Goal: Information Seeking & Learning: Learn about a topic

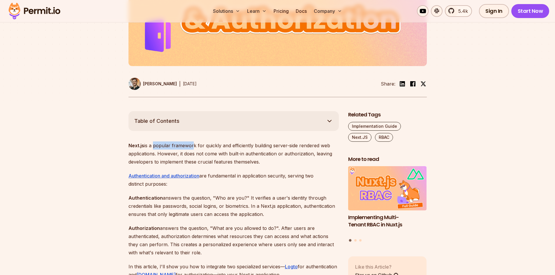
drag, startPoint x: 164, startPoint y: 144, endPoint x: 192, endPoint y: 141, distance: 28.1
click at [203, 142] on p "Next.js is a popular framework for quickly and efficiently building server-side…" at bounding box center [233, 154] width 210 height 24
drag, startPoint x: 235, startPoint y: 141, endPoint x: 275, endPoint y: 144, distance: 40.0
click at [260, 144] on p "Next.js is a popular framework for quickly and efficiently building server-side…" at bounding box center [233, 154] width 210 height 24
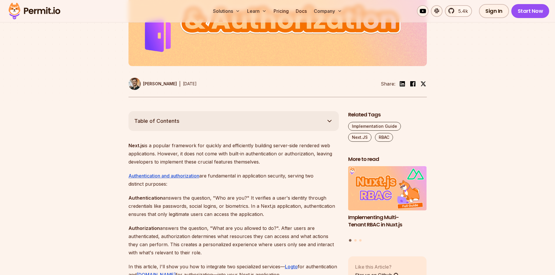
click at [290, 147] on p "Next.js is a popular framework for quickly and efficiently building server-side…" at bounding box center [233, 154] width 210 height 24
drag, startPoint x: 164, startPoint y: 154, endPoint x: 259, endPoint y: 155, distance: 94.7
click at [259, 155] on p "Next.js is a popular framework for quickly and efficiently building server-side…" at bounding box center [233, 154] width 210 height 24
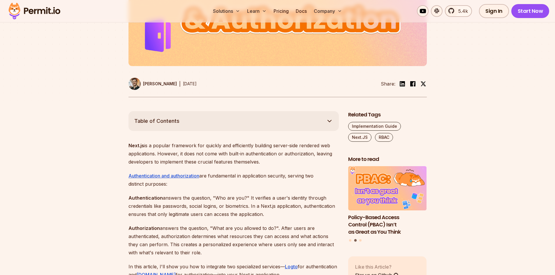
drag, startPoint x: 256, startPoint y: 154, endPoint x: 307, endPoint y: 164, distance: 51.6
click at [307, 164] on p "Next.js is a popular framework for quickly and efficiently building server-side…" at bounding box center [233, 154] width 210 height 24
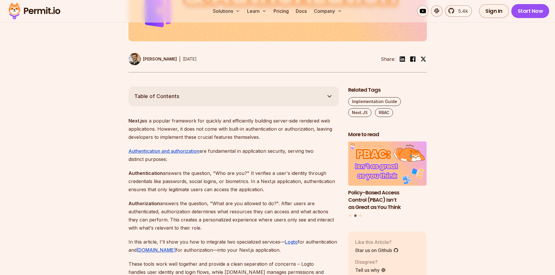
scroll to position [320, 0]
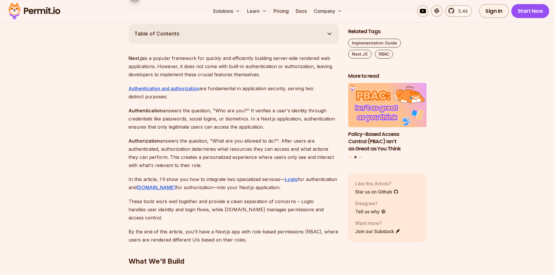
drag, startPoint x: 211, startPoint y: 87, endPoint x: 289, endPoint y: 97, distance: 78.7
click at [289, 97] on p "Authentication and authorization are fundamental in application security, servi…" at bounding box center [233, 92] width 210 height 16
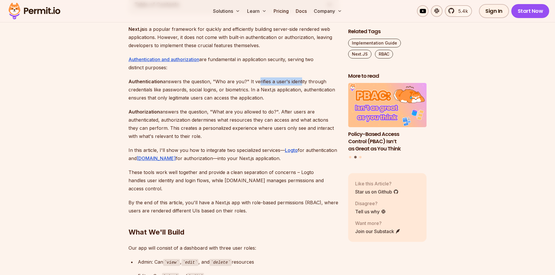
drag, startPoint x: 258, startPoint y: 79, endPoint x: 299, endPoint y: 80, distance: 40.5
click at [299, 80] on p "Authentication answers the question, "Who are you?" It verifies a user's identi…" at bounding box center [233, 89] width 210 height 24
click at [300, 80] on p "Authentication answers the question, "Who are you?" It verifies a user's identi…" at bounding box center [233, 89] width 210 height 24
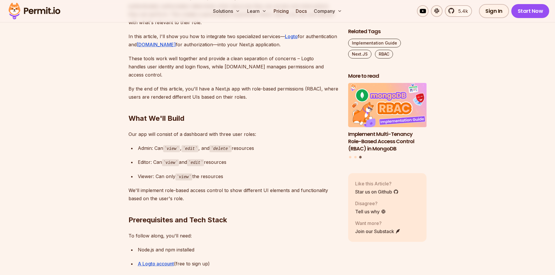
scroll to position [466, 0]
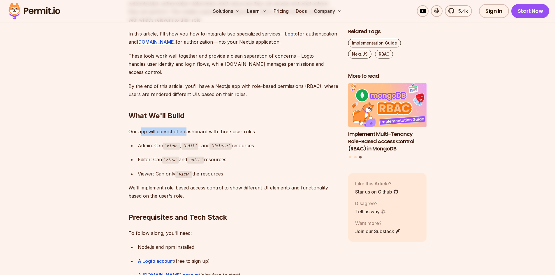
drag, startPoint x: 146, startPoint y: 123, endPoint x: 195, endPoint y: 122, distance: 49.5
click at [195, 128] on p "Our app will consist of a dashboard with three user roles:" at bounding box center [233, 132] width 210 height 8
click at [196, 128] on p "Our app will consist of a dashboard with three user roles:" at bounding box center [233, 132] width 210 height 8
drag, startPoint x: 222, startPoint y: 122, endPoint x: 252, endPoint y: 122, distance: 29.7
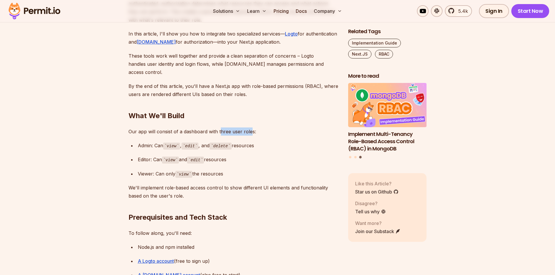
click at [251, 128] on p "Our app will consist of a dashboard with three user roles:" at bounding box center [233, 132] width 210 height 8
click at [253, 128] on p "Our app will consist of a dashboard with three user roles:" at bounding box center [233, 132] width 210 height 8
drag, startPoint x: 155, startPoint y: 151, endPoint x: 229, endPoint y: 150, distance: 74.6
click at [229, 156] on div "Editor: Can view and edit resources" at bounding box center [238, 160] width 201 height 8
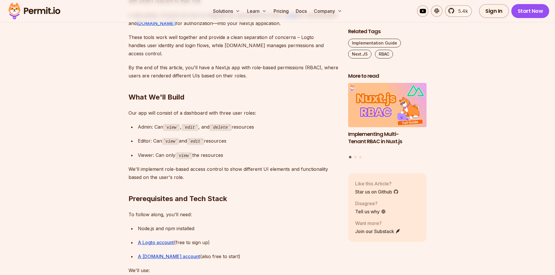
scroll to position [495, 0]
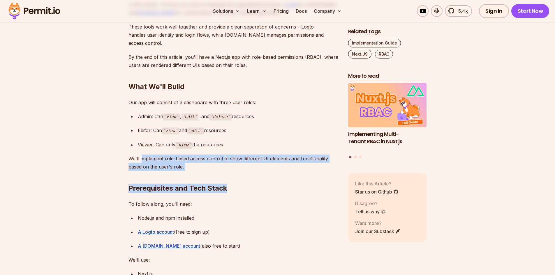
drag, startPoint x: 160, startPoint y: 150, endPoint x: 241, endPoint y: 161, distance: 81.2
click at [241, 161] on h2 "Prerequisites and Tech Stack" at bounding box center [233, 177] width 210 height 33
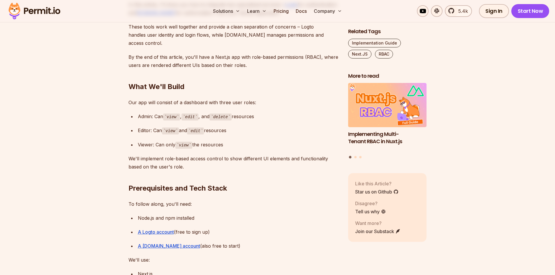
scroll to position [524, 0]
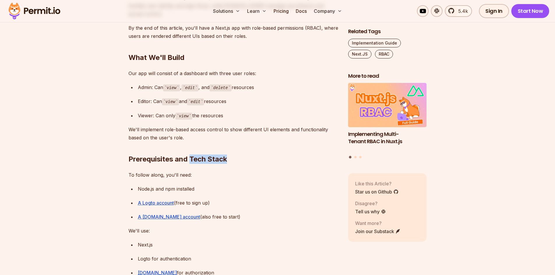
drag, startPoint x: 226, startPoint y: 152, endPoint x: 240, endPoint y: 152, distance: 14.3
click at [240, 152] on h2 "Prerequisites and Tech Stack" at bounding box center [233, 147] width 210 height 33
drag, startPoint x: 128, startPoint y: 167, endPoint x: 174, endPoint y: 167, distance: 46.3
click at [174, 171] on p "To follow along, you'll need:" at bounding box center [233, 175] width 210 height 8
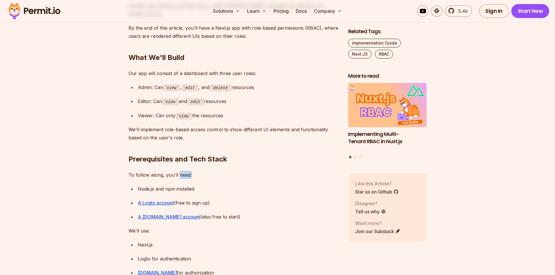
drag, startPoint x: 177, startPoint y: 167, endPoint x: 191, endPoint y: 167, distance: 13.7
click at [191, 171] on p "To follow along, you'll need:" at bounding box center [233, 175] width 210 height 8
drag, startPoint x: 139, startPoint y: 180, endPoint x: 205, endPoint y: 180, distance: 66.1
click at [202, 185] on div "Node.js and npm installed" at bounding box center [238, 189] width 201 height 8
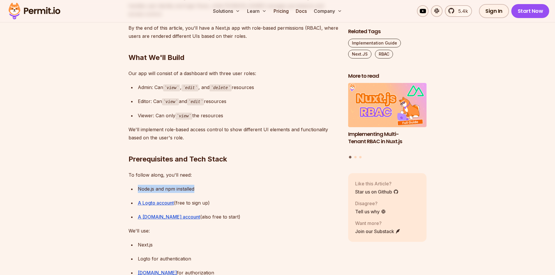
click at [207, 185] on div "Node.js and npm installed" at bounding box center [238, 189] width 201 height 8
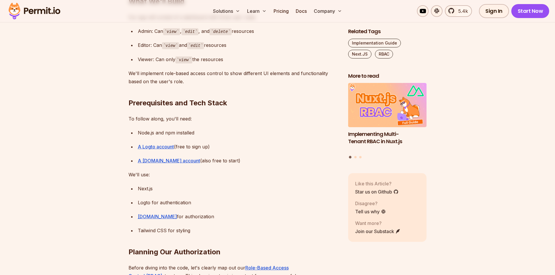
scroll to position [583, 0]
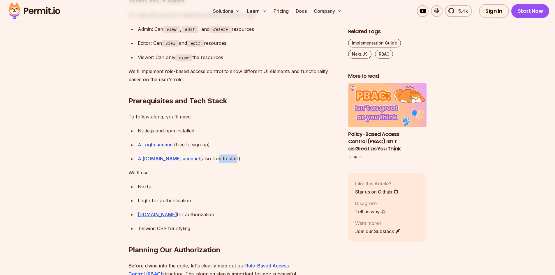
drag, startPoint x: 198, startPoint y: 151, endPoint x: 224, endPoint y: 151, distance: 25.9
click at [222, 155] on div "A [DOMAIN_NAME] account (also free to start)" at bounding box center [238, 159] width 201 height 8
click at [225, 155] on div "A [DOMAIN_NAME] account (also free to start)" at bounding box center [238, 159] width 201 height 8
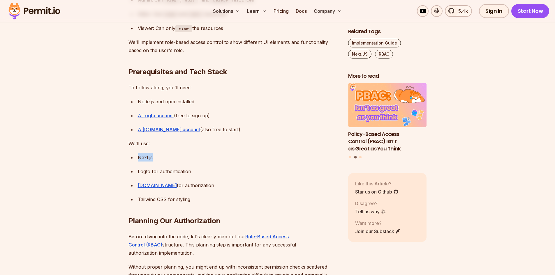
drag, startPoint x: 137, startPoint y: 148, endPoint x: 157, endPoint y: 151, distance: 19.4
click at [156, 154] on div "Next.js" at bounding box center [238, 158] width 201 height 8
drag, startPoint x: 139, startPoint y: 164, endPoint x: 201, endPoint y: 162, distance: 62.4
click at [200, 168] on div "Logto for authentication" at bounding box center [238, 172] width 201 height 8
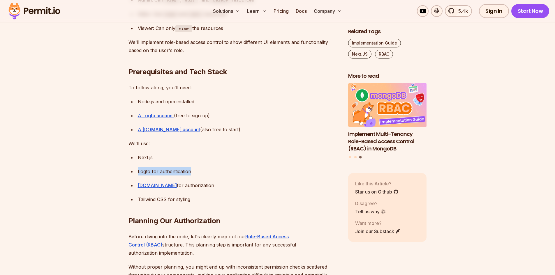
click at [201, 168] on div "Logto for authentication" at bounding box center [238, 172] width 201 height 8
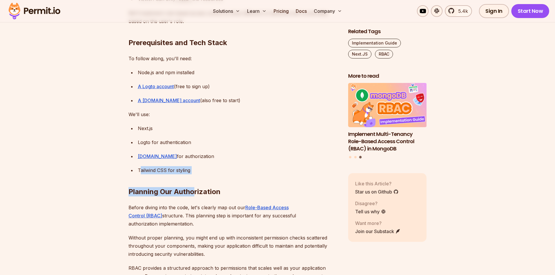
drag, startPoint x: 140, startPoint y: 162, endPoint x: 200, endPoint y: 162, distance: 59.7
click at [200, 164] on h2 "Planning Our Authorization" at bounding box center [233, 180] width 210 height 33
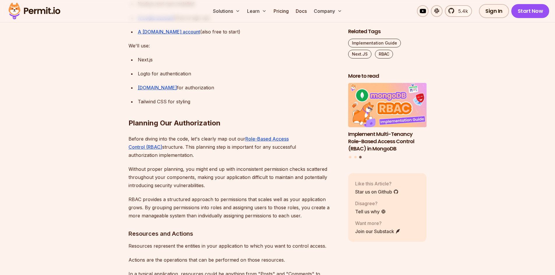
scroll to position [699, 0]
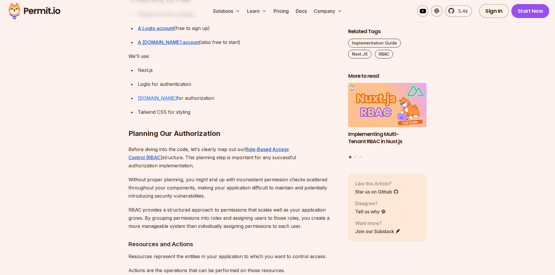
click at [148, 95] on link "[DOMAIN_NAME]" at bounding box center [157, 98] width 39 height 6
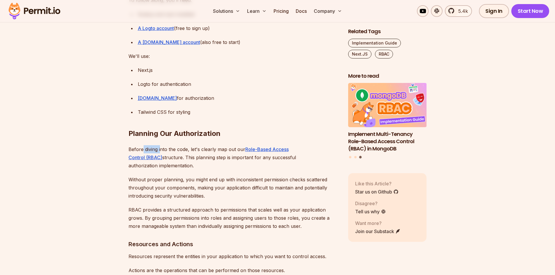
drag, startPoint x: 143, startPoint y: 141, endPoint x: 174, endPoint y: 141, distance: 31.2
click at [173, 145] on p "Before diving into the code, let's clearly map out our Role-Based Access Contro…" at bounding box center [233, 157] width 210 height 24
drag, startPoint x: 191, startPoint y: 141, endPoint x: 227, endPoint y: 140, distance: 35.8
click at [227, 145] on p "Before diving into the code, let's clearly map out our Role-Based Access Contro…" at bounding box center [233, 157] width 210 height 24
click at [231, 148] on p "Before diving into the code, let's clearly map out our Role-Based Access Contro…" at bounding box center [233, 157] width 210 height 24
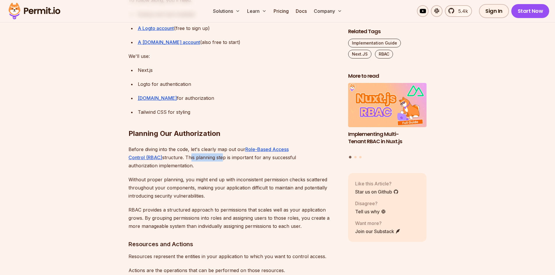
drag, startPoint x: 156, startPoint y: 150, endPoint x: 185, endPoint y: 149, distance: 29.7
click at [185, 149] on p "Before diving into the code, let's clearly map out our Role-Based Access Contro…" at bounding box center [233, 157] width 210 height 24
drag, startPoint x: 196, startPoint y: 149, endPoint x: 227, endPoint y: 149, distance: 30.9
click at [225, 149] on p "Before diving into the code, let's clearly map out our Role-Based Access Contro…" at bounding box center [233, 157] width 210 height 24
drag, startPoint x: 253, startPoint y: 149, endPoint x: 336, endPoint y: 149, distance: 83.0
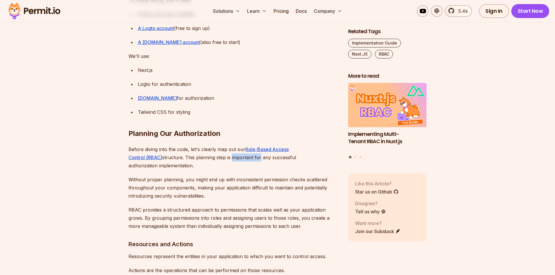
click at [336, 149] on p "Before diving into the code, let's clearly map out our Role-Based Access Contro…" at bounding box center [233, 157] width 210 height 24
drag, startPoint x: 145, startPoint y: 162, endPoint x: 164, endPoint y: 162, distance: 18.4
click at [163, 176] on p "Without proper planning, you might end up with inconsistent permission checks s…" at bounding box center [233, 188] width 210 height 24
drag, startPoint x: 189, startPoint y: 162, endPoint x: 228, endPoint y: 162, distance: 39.3
click at [227, 176] on p "Without proper planning, you might end up with inconsistent permission checks s…" at bounding box center [233, 188] width 210 height 24
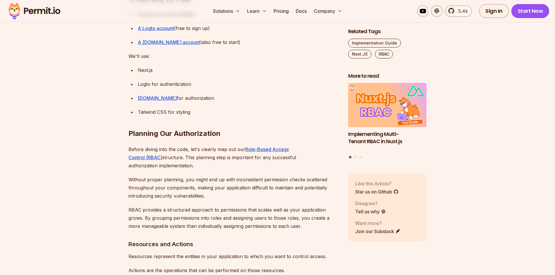
click at [241, 176] on p "Without proper planning, you might end up with inconsistent permission checks s…" at bounding box center [233, 188] width 210 height 24
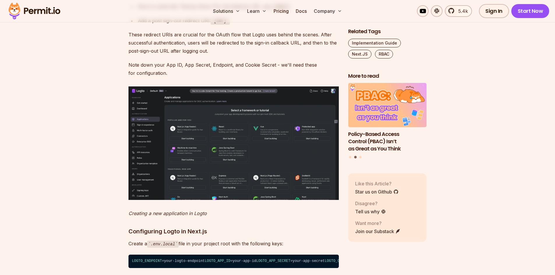
scroll to position [1457, 0]
